Goal: Information Seeking & Learning: Learn about a topic

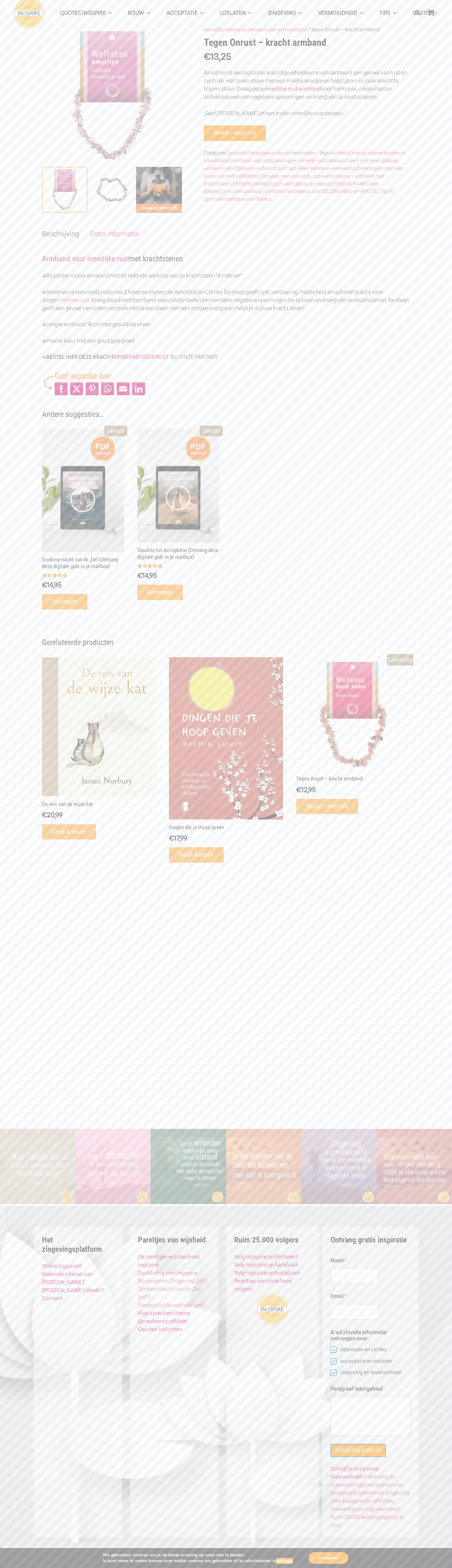
click at [52, 1298] on link "Contact" at bounding box center [52, 1298] width 21 height 7
click at [269, 16] on link "Zingeving" at bounding box center [284, 13] width 51 height 16
click at [431, 612] on section "Home / Symbolische cadeaus voor je Herstelplan / Tegen Onrust – kracht armband …" at bounding box center [226, 443] width 452 height 885
click at [24, 1567] on html "QUOTES INGSPIRE Inge’s Levenslessen Balans spreuken Acceptatie quotes Geduld qu…" at bounding box center [226, 784] width 452 height 1568
click at [15, 1051] on div "QUOTES INGSPIRE Inge’s Levenslessen Balans spreuken Acceptatie quotes Geduld qu…" at bounding box center [226, 564] width 452 height 1129
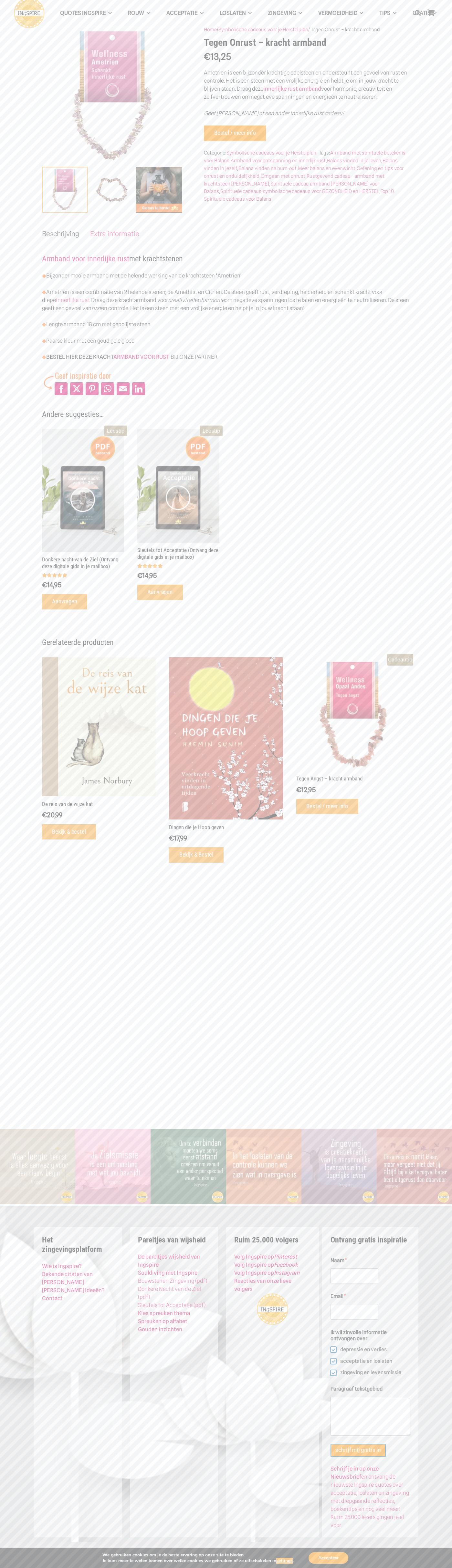
click at [263, 191] on link "symbolische cadeaus voor GEZONDHEID en HERSTEL" at bounding box center [320, 191] width 116 height 6
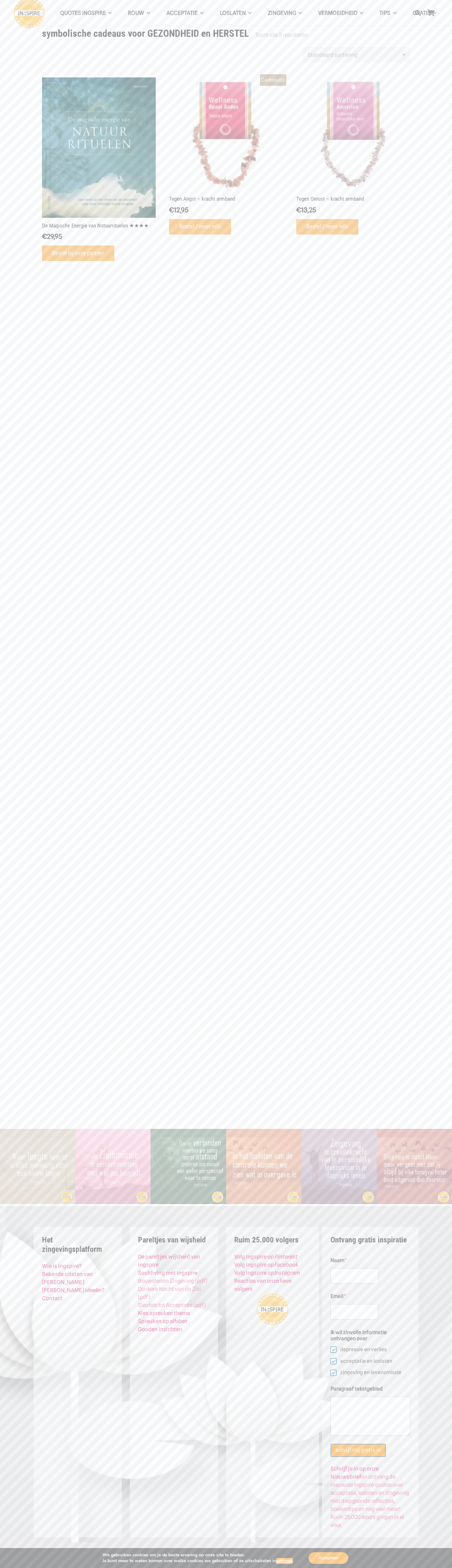
click at [433, 18] on span "GRATIS Menu" at bounding box center [434, 13] width 6 height 16
click at [445, 1550] on aside "We gebruiken cookies om je de beste ervaring op onze site te bieden. Je kunt me…" at bounding box center [226, 1558] width 452 height 20
click at [8, 1568] on html "QUOTES INGSPIRE Inge’s Levenslessen Balans spreuken Acceptatie quotes Geduld qu…" at bounding box center [226, 784] width 452 height 1568
click at [23, 1542] on section "© 2025 All rights Reserved – copyright disclaimer | privacy | actievoorwaarden …" at bounding box center [226, 1551] width 452 height 18
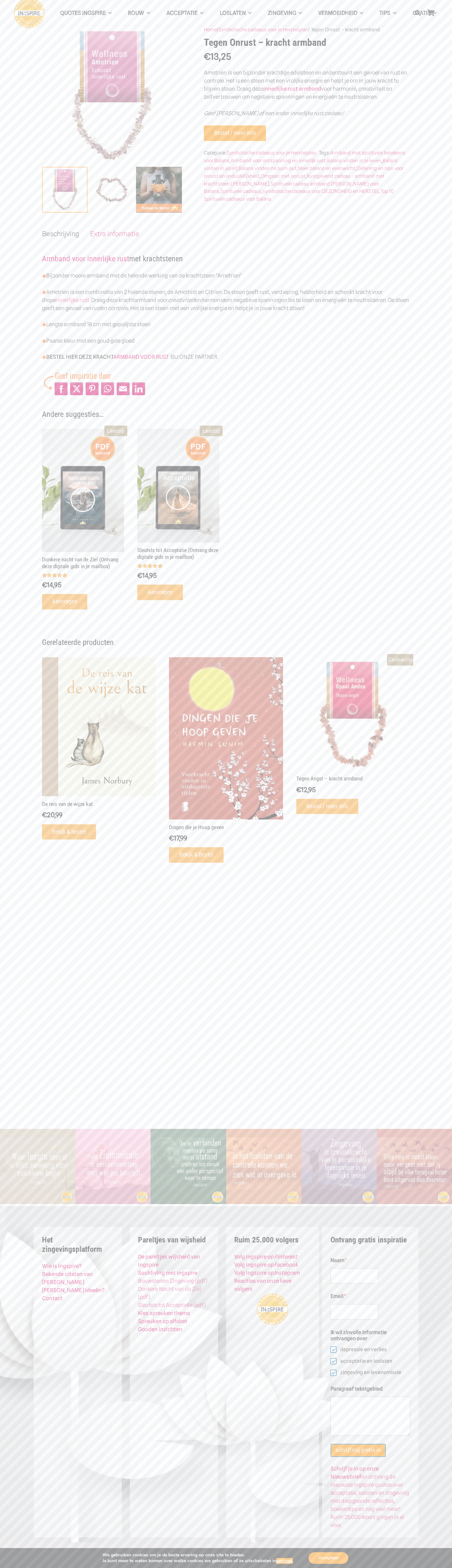
click at [284, 176] on link "Omgaan met onrust" at bounding box center [283, 176] width 44 height 6
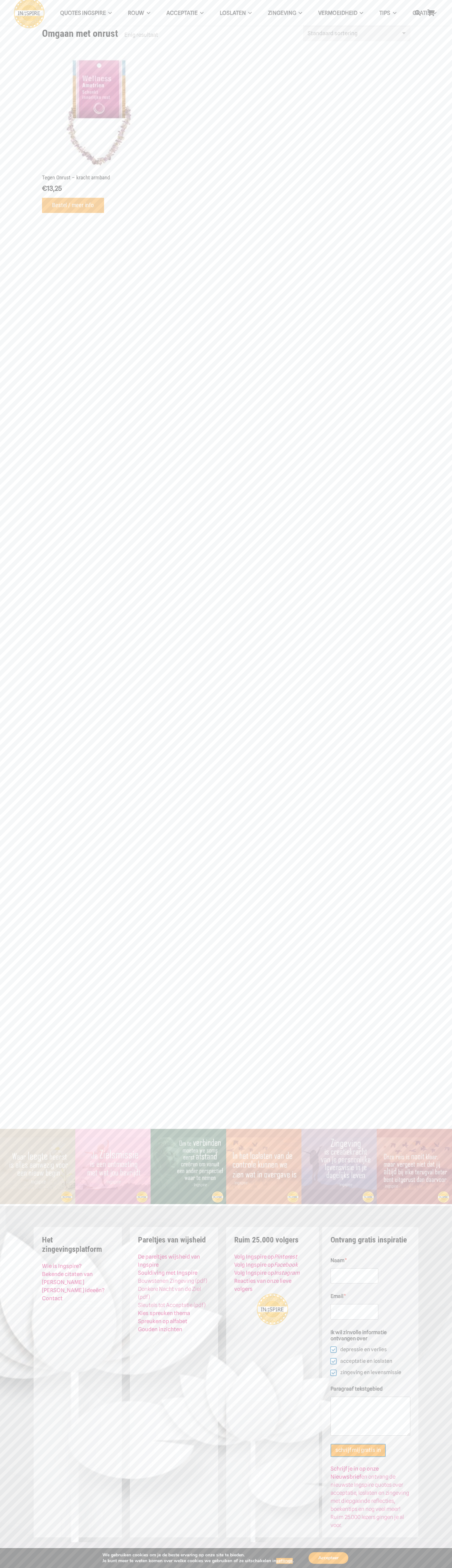
click at [99, 135] on img at bounding box center [99, 113] width 114 height 114
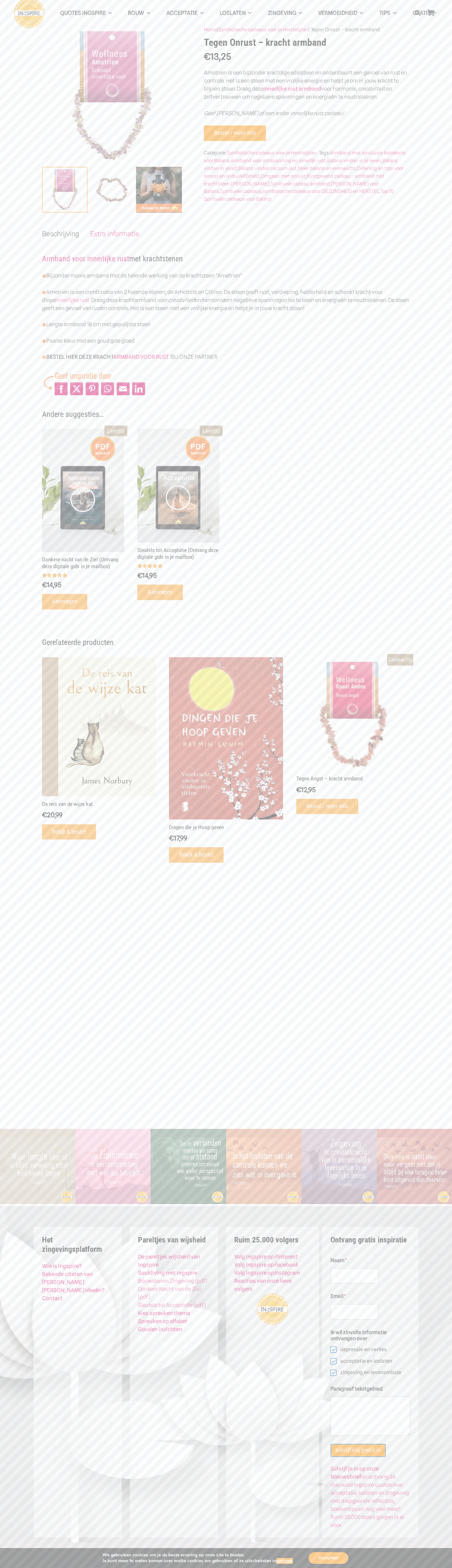
click at [111, 190] on img at bounding box center [111, 189] width 46 height 46
click at [99, 203] on link "Pin to Pinterest" at bounding box center [98, 203] width 13 height 13
click at [226, 234] on ul "Beschrijving Extra informatie" at bounding box center [226, 233] width 368 height 8
click at [60, 234] on link "Beschrijving" at bounding box center [60, 233] width 37 height 8
click at [226, 300] on p "◆ Ametrien is een combinatie van 2 helende stenen; de Amethist en Citrien. De s…" at bounding box center [226, 300] width 368 height 24
